Goal: Find specific page/section: Find specific page/section

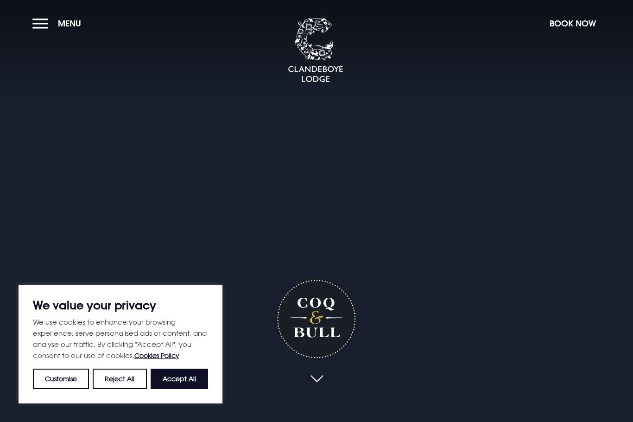
click at [182, 376] on button "Accept All" at bounding box center [179, 379] width 57 height 20
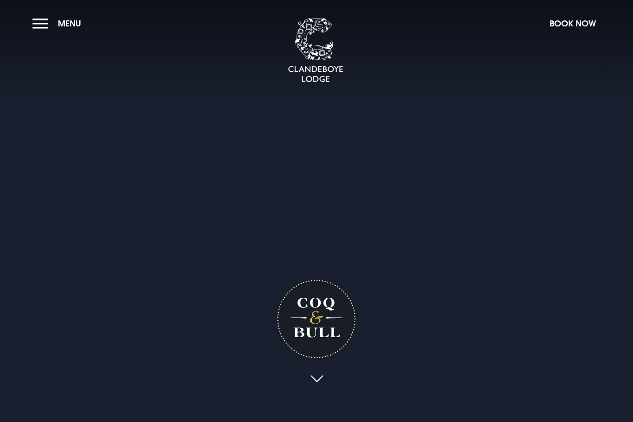
checkbox input "true"
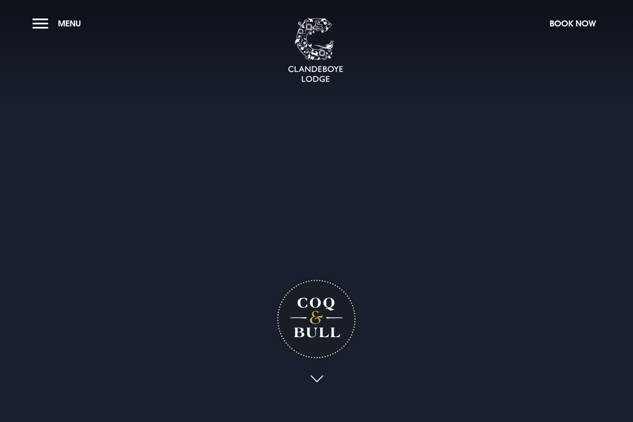
click at [70, 18] on button "Menu" at bounding box center [58, 23] width 53 height 20
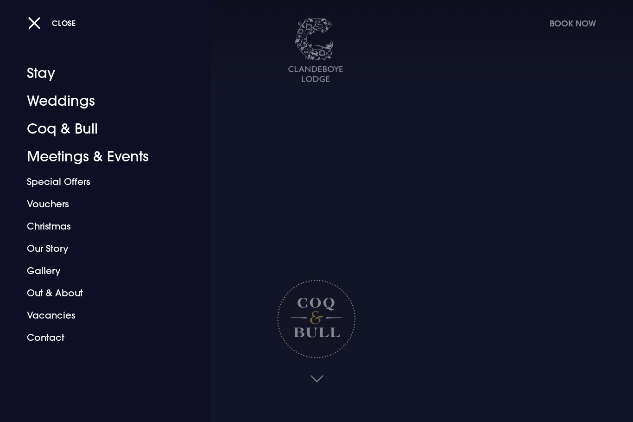
click at [74, 129] on link "Coq & Bull" at bounding box center [100, 129] width 146 height 28
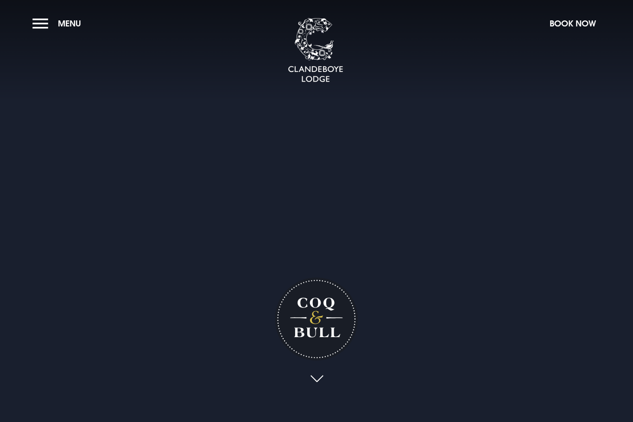
click at [70, 25] on span "Menu" at bounding box center [69, 23] width 23 height 11
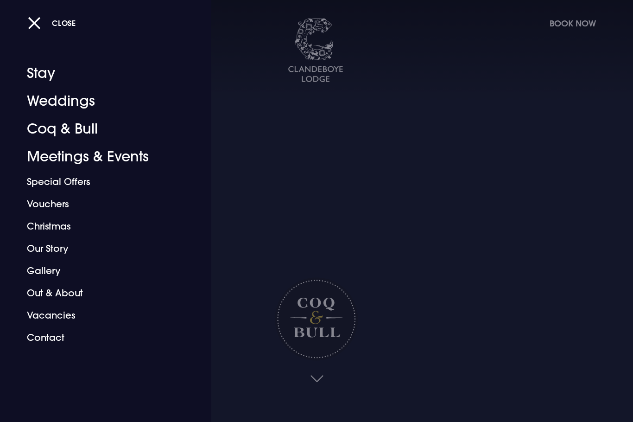
click at [36, 22] on button "Close" at bounding box center [52, 22] width 48 height 19
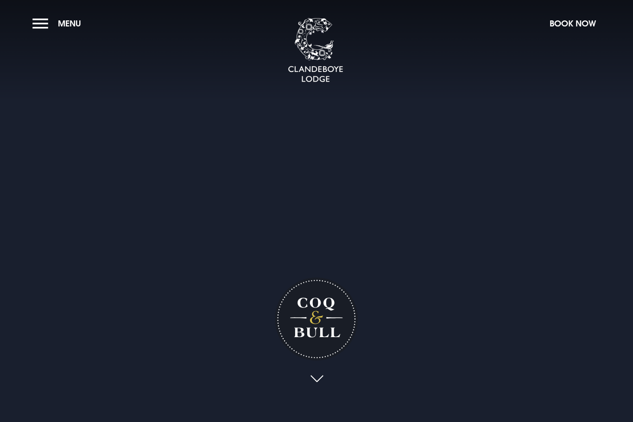
click at [45, 19] on button "Menu" at bounding box center [58, 23] width 53 height 20
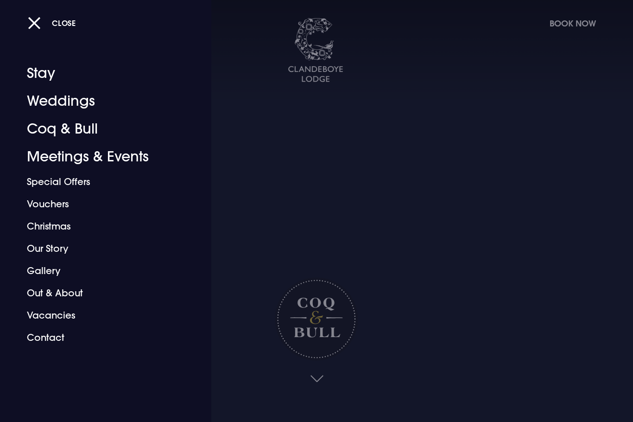
click at [80, 124] on link "Coq & Bull" at bounding box center [100, 129] width 146 height 28
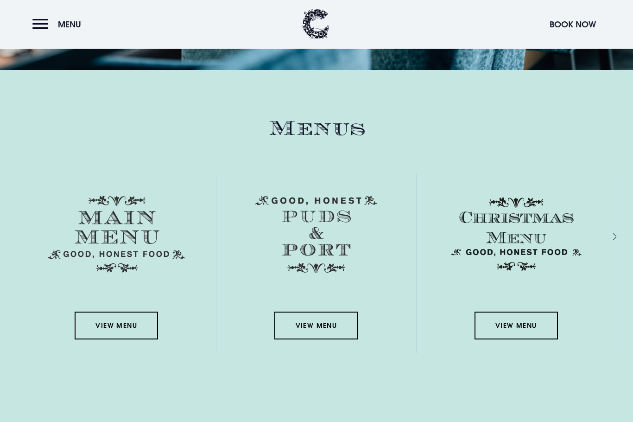
scroll to position [1496, 0]
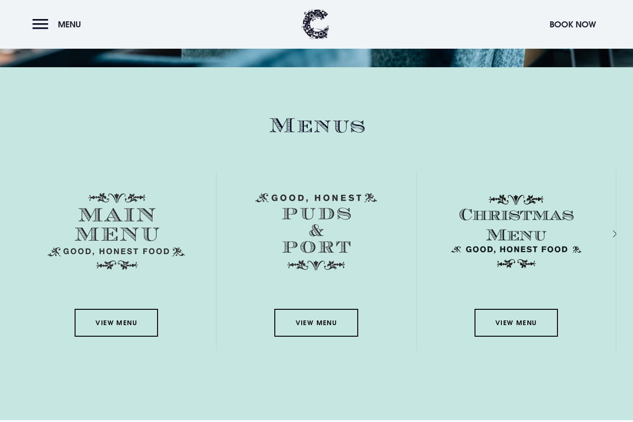
click at [134, 337] on link "View Menu" at bounding box center [116, 323] width 83 height 28
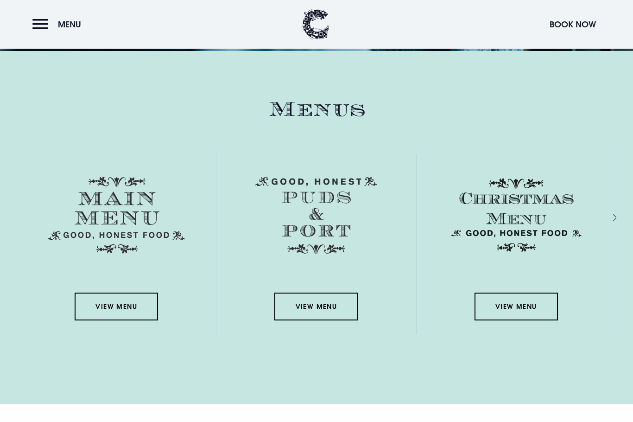
click at [312, 320] on link "View Menu" at bounding box center [315, 307] width 83 height 28
